Goal: Register for event/course

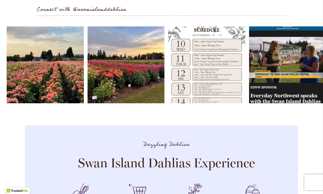
scroll to position [1536, 0]
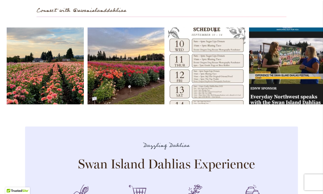
click at [213, 74] on link "Open" at bounding box center [206, 65] width 77 height 77
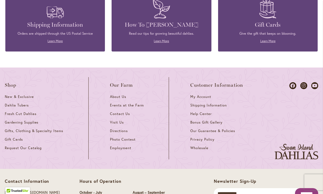
scroll to position [2311, 0]
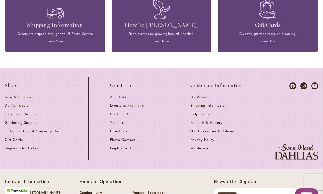
click at [120, 120] on span "Visit Us" at bounding box center [117, 122] width 14 height 5
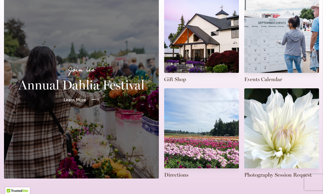
scroll to position [143, 0]
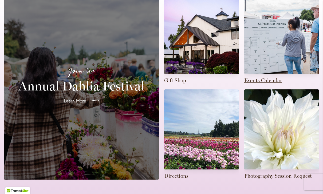
click at [278, 61] on link at bounding box center [281, 39] width 75 height 90
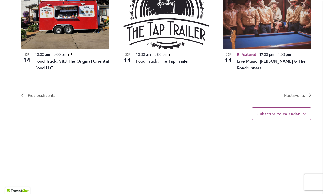
scroll to position [647, 0]
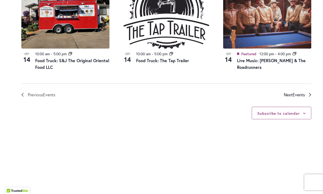
click at [298, 93] on span "Events" at bounding box center [298, 95] width 12 height 6
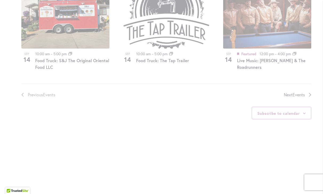
scroll to position [252, 0]
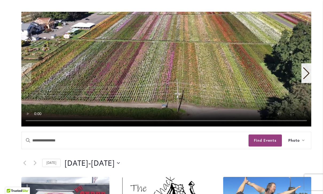
scroll to position [110, 0]
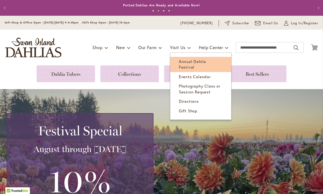
click at [206, 62] on span "Annual Dahlia Festival" at bounding box center [192, 64] width 27 height 11
